Goal: Transaction & Acquisition: Purchase product/service

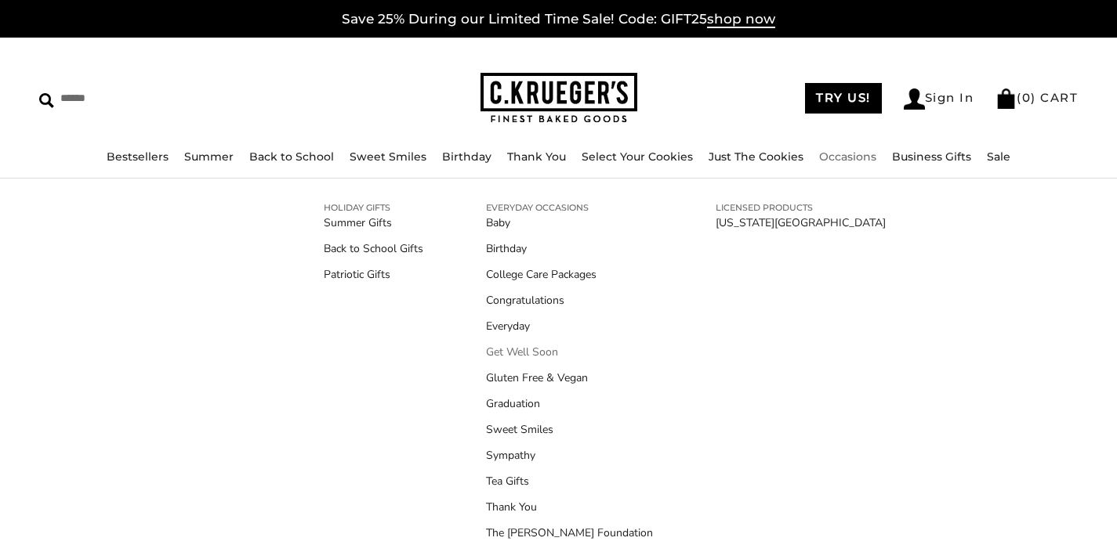
click at [541, 354] on link "Get Well Soon" at bounding box center [569, 352] width 167 height 16
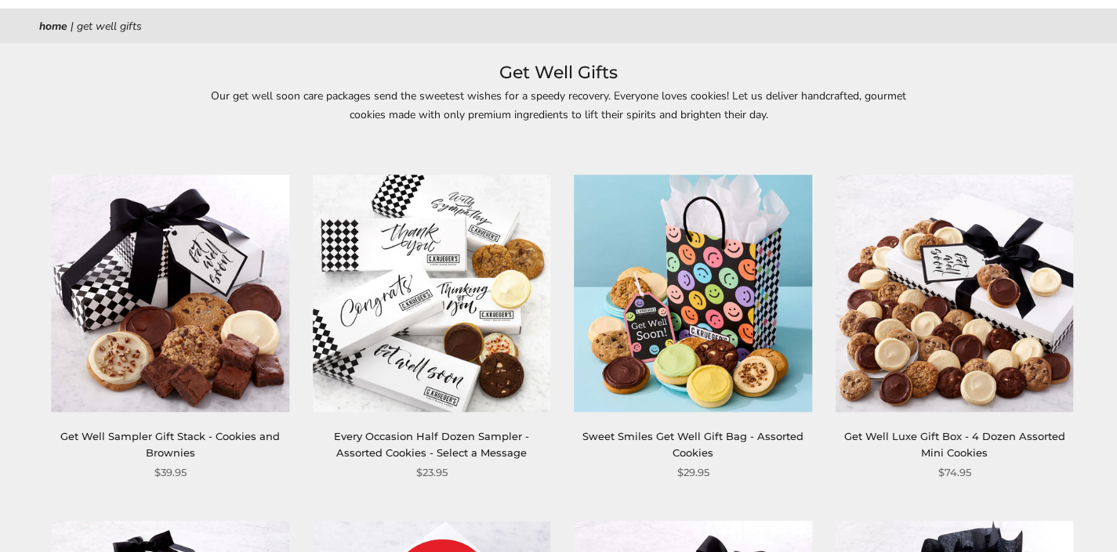
scroll to position [163, 0]
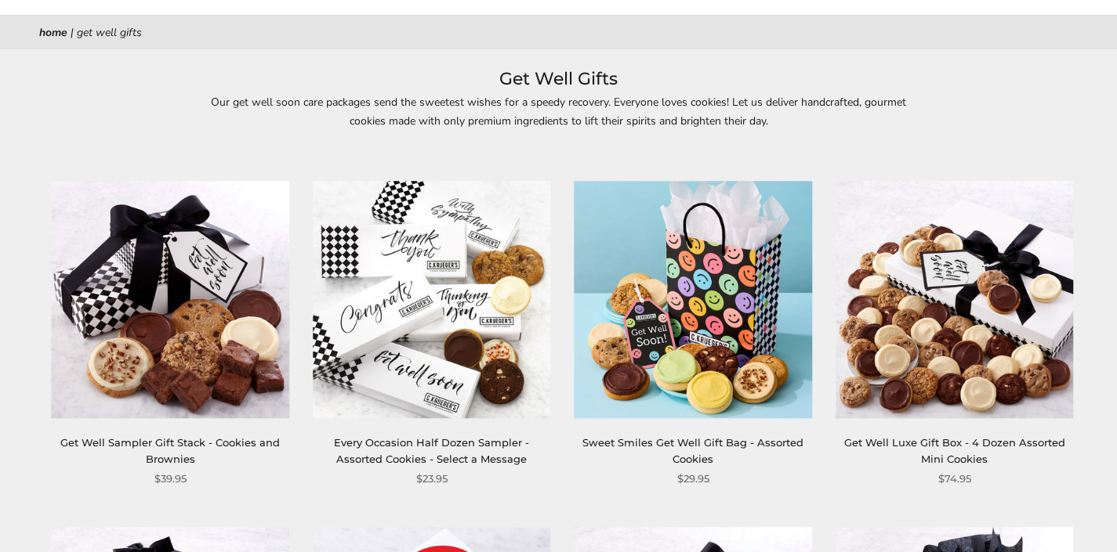
click at [608, 411] on img at bounding box center [692, 299] width 237 height 237
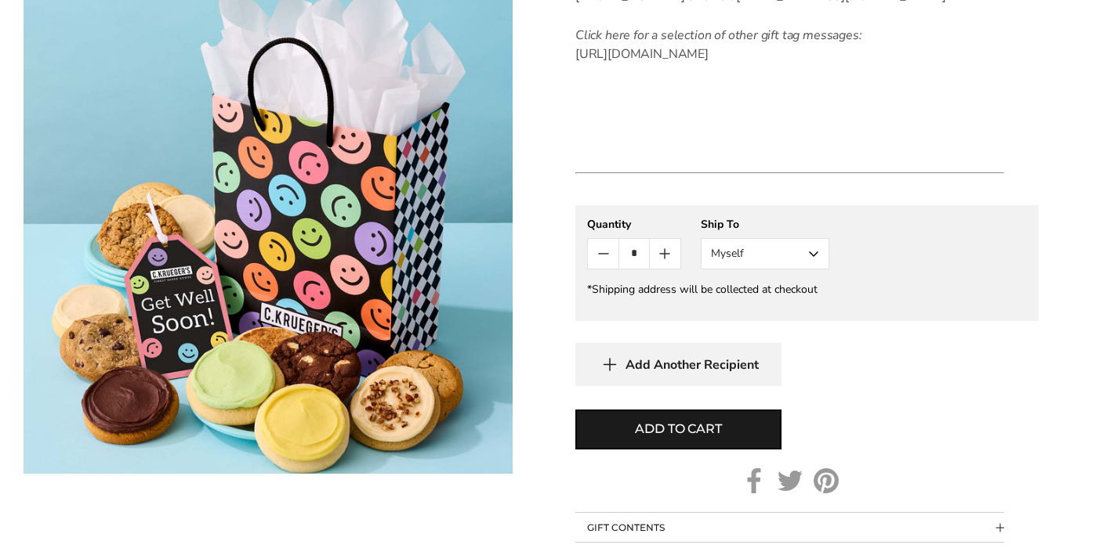
scroll to position [961, 0]
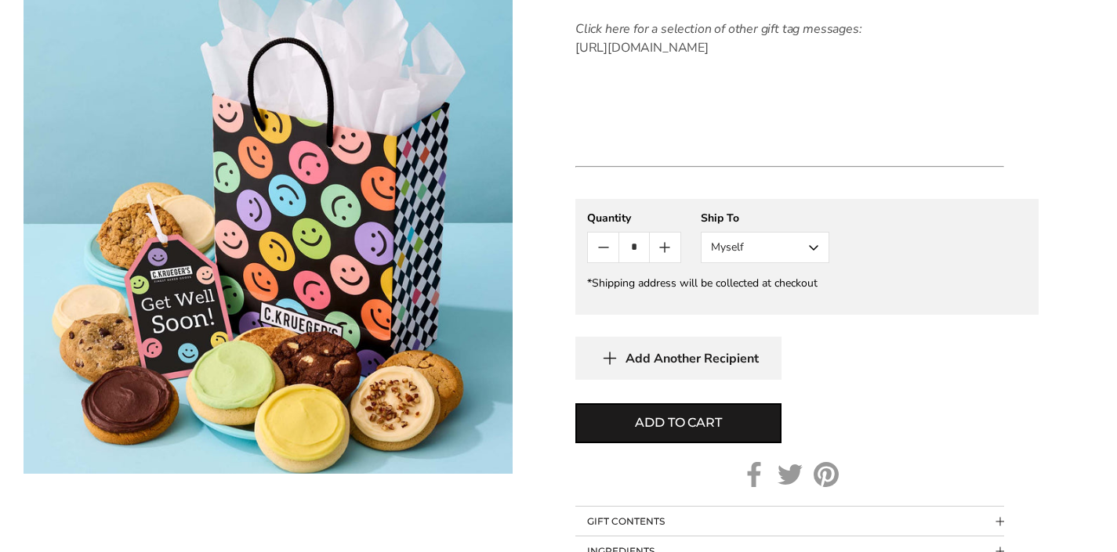
click at [817, 263] on button "Myself" at bounding box center [765, 247] width 129 height 31
